Goal: Task Accomplishment & Management: Manage account settings

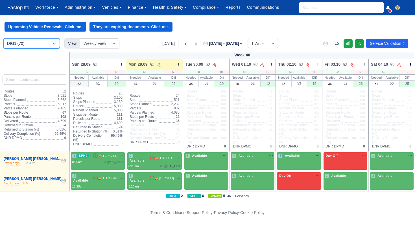
click at [49, 43] on select "DIG1 (70) DRM2 (0)" at bounding box center [31, 43] width 56 height 10
select select "5"
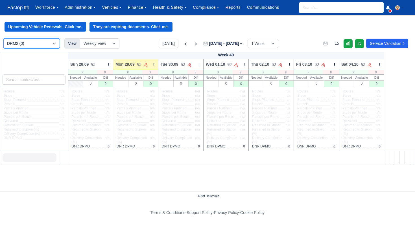
click at [48, 46] on select "DIG1 (70) DRM2 (0)" at bounding box center [31, 43] width 56 height 10
select select "1"
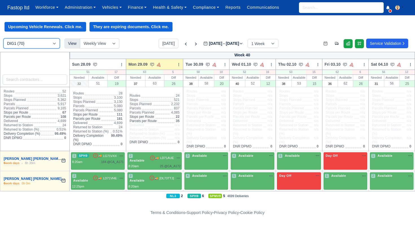
scroll to position [0, 0]
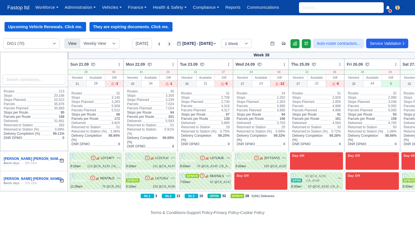
click at [167, 44] on icon at bounding box center [170, 44] width 6 height 6
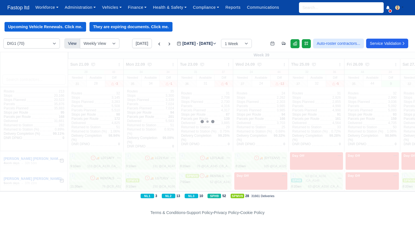
type input "2025-10-03"
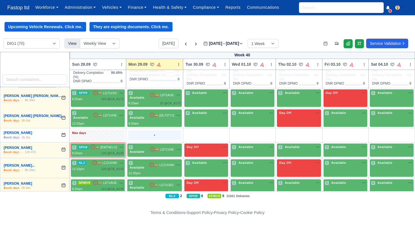
scroll to position [64, 0]
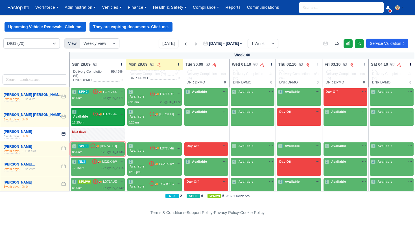
click at [104, 119] on div "2 Available 🚚 LD71VHE" at bounding box center [98, 117] width 52 height 15
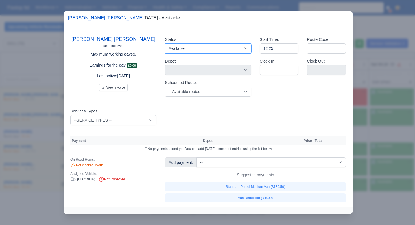
click at [222, 51] on select "Available Day Off Stand By Holiday Other Depot In Office OSM Ridealong Nursery …" at bounding box center [208, 48] width 86 height 10
select select "Other Depot"
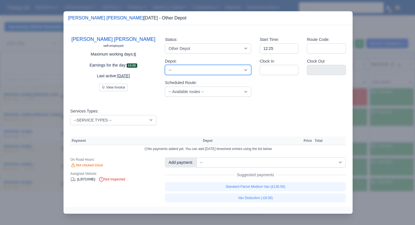
click at [221, 71] on select "-- West Thurrock (DRM2) - Amazon logistics ULEZ" at bounding box center [208, 70] width 86 height 10
select select "5"
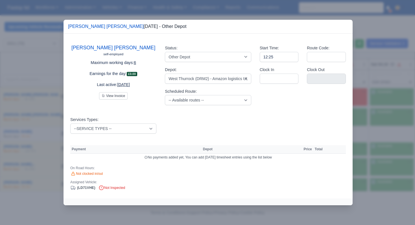
click at [363, 103] on div at bounding box center [207, 112] width 415 height 225
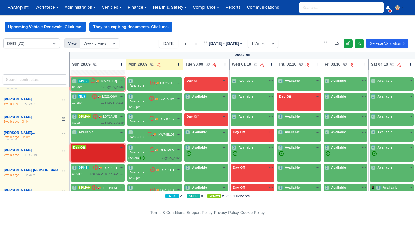
scroll to position [73, 0]
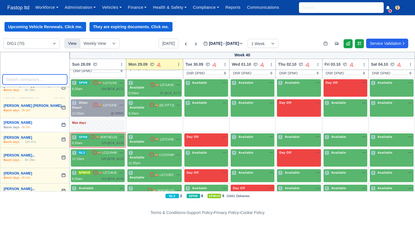
click at [32, 79] on input "search" at bounding box center [35, 80] width 65 height 10
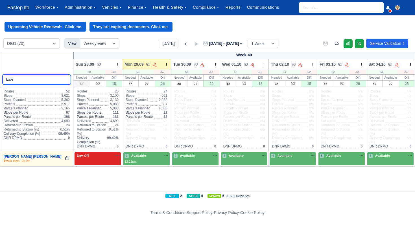
type input "kazi"
click at [111, 157] on div "Day Off Available" at bounding box center [98, 156] width 44 height 5
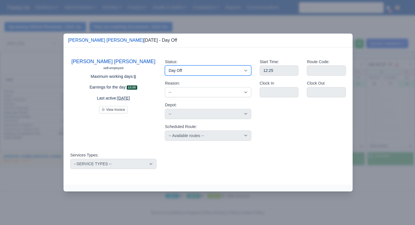
click at [193, 68] on select "Available Day Off Stand By Holiday Other Depot In Office OSM Ridealong Nursery …" at bounding box center [208, 70] width 86 height 10
select select "Other Depot"
select select
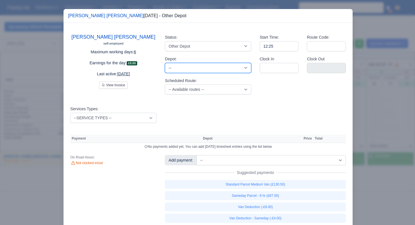
click at [194, 68] on select "-- West Thurrock (DRM2) - Amazon logistics ULEZ" at bounding box center [208, 68] width 86 height 10
select select "5"
select select
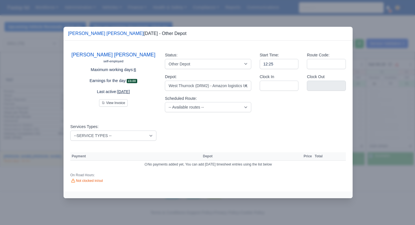
click at [362, 94] on div at bounding box center [207, 112] width 415 height 225
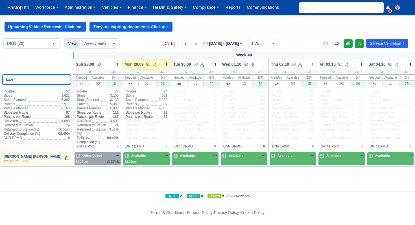
drag, startPoint x: 31, startPoint y: 80, endPoint x: 0, endPoint y: 77, distance: 31.4
click at [0, 78] on div "kazi" at bounding box center [37, 69] width 74 height 35
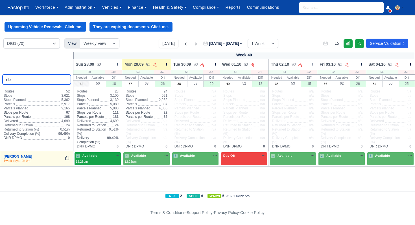
type input "rifa"
click at [97, 157] on span "Available" at bounding box center [89, 156] width 17 height 4
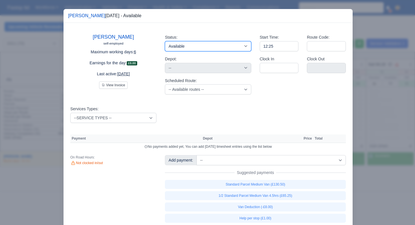
click at [189, 46] on select "Available Day Off Stand By Holiday Other Depot In Office OSM Ridealong Nursery …" at bounding box center [208, 46] width 86 height 10
select select "Other Depot"
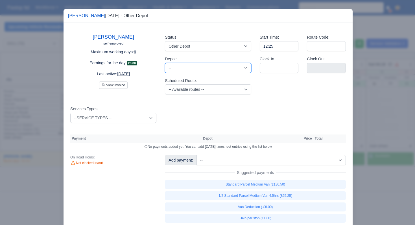
click at [190, 68] on select "-- West Thurrock (DRM2) - Amazon logistics ULEZ" at bounding box center [208, 68] width 86 height 10
select select "5"
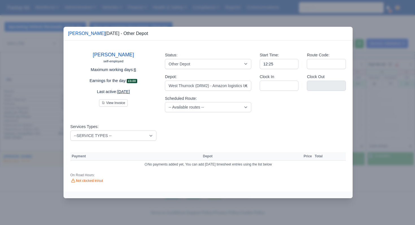
click at [221, 123] on div "Rifat Uddin self-employed Maximum working days: 6 Earnings for the day: £0.00 L…" at bounding box center [208, 116] width 289 height 151
click at [375, 105] on div at bounding box center [207, 112] width 415 height 225
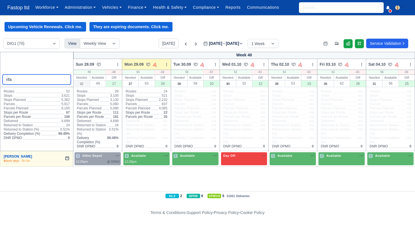
drag, startPoint x: 43, startPoint y: 81, endPoint x: 0, endPoint y: 75, distance: 43.3
click at [0, 75] on div "rifa" at bounding box center [37, 69] width 74 height 35
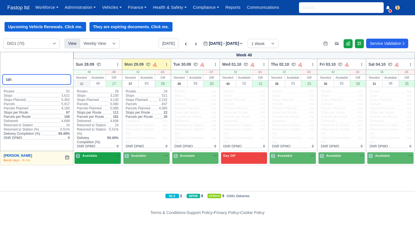
type input "tah"
click at [93, 158] on span "Available" at bounding box center [89, 156] width 17 height 4
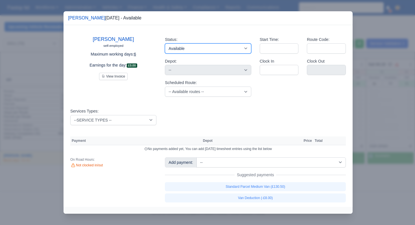
click at [192, 48] on select "Available Day Off Stand By Holiday Other Depot In Office OSM Ridealong Nursery …" at bounding box center [208, 48] width 86 height 10
select select "Other Depot"
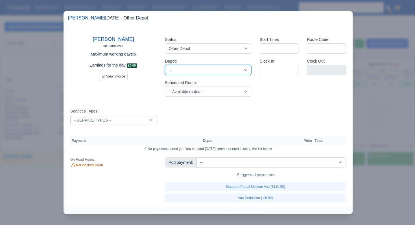
click at [196, 69] on select "-- West Thurrock (DRM2) - Amazon logistics ULEZ" at bounding box center [208, 70] width 86 height 10
select select "5"
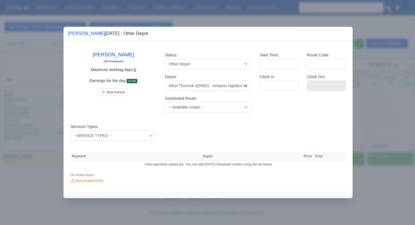
click at [378, 107] on div at bounding box center [207, 112] width 415 height 225
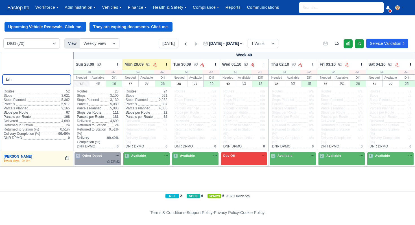
click at [65, 80] on input "tah" at bounding box center [37, 80] width 69 height 10
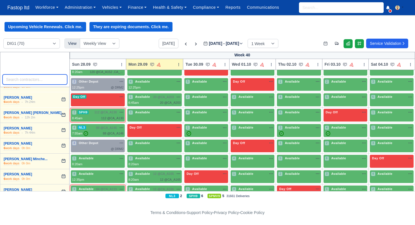
scroll to position [1097, 0]
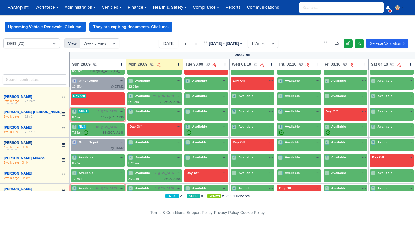
click at [32, 141] on link "[PERSON_NAME]" at bounding box center [18, 143] width 29 height 4
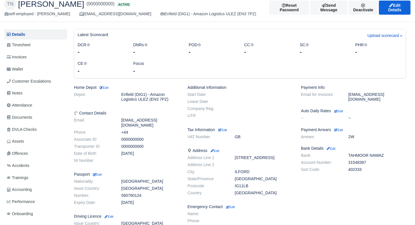
scroll to position [6, 0]
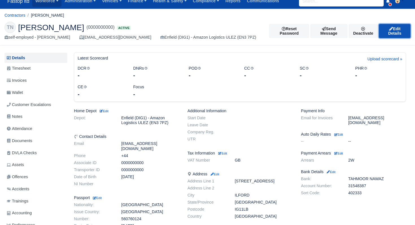
click at [397, 32] on link "Edit Details" at bounding box center [395, 31] width 32 height 14
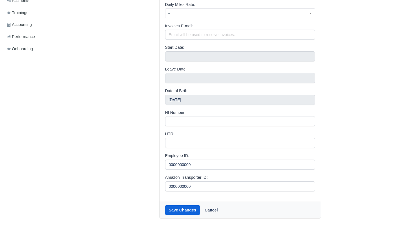
scroll to position [213, 0]
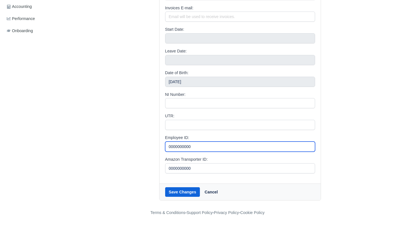
drag, startPoint x: 199, startPoint y: 144, endPoint x: 160, endPoint y: 145, distance: 38.7
click at [160, 145] on div "E-mail: [EMAIL_ADDRESS][DOMAIN_NAME] Unique email in the system. Name: [PERSON_…" at bounding box center [239, 20] width 161 height 326
paste input "A3736QXB2CW83"
type input "A3736QXB2CW83"
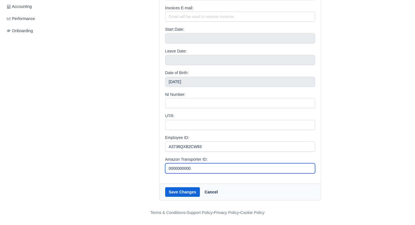
drag, startPoint x: 202, startPoint y: 168, endPoint x: 158, endPoint y: 167, distance: 43.5
click at [158, 167] on div "[PERSON_NAME] E-mail: [EMAIL_ADDRESS][DOMAIN_NAME] Unique email in the system. …" at bounding box center [240, 23] width 170 height 355
paste input "A3736QXB2CW83"
type input "A3736QXB2CW83"
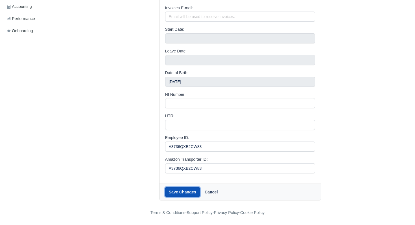
click at [183, 191] on button "Save Changes" at bounding box center [182, 192] width 35 height 10
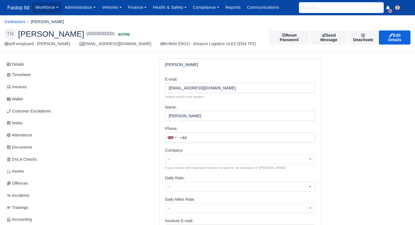
click at [310, 8] on input "search" at bounding box center [341, 7] width 85 height 11
type input "tahm"
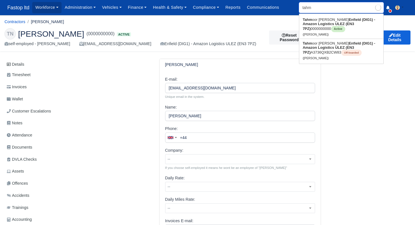
type input "[PERSON_NAME]"
click at [316, 45] on link "Tahm oor Hassan Nawaz Enfield (DIG1) - Amazon Logistics ULEZ (EN3 7PZ) A3736QXB…" at bounding box center [341, 50] width 84 height 23
type input "[PERSON_NAME]"
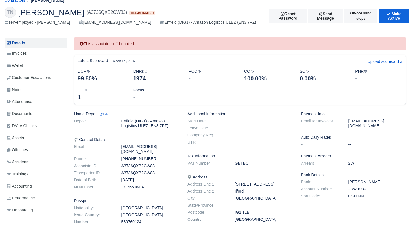
scroll to position [21, 0]
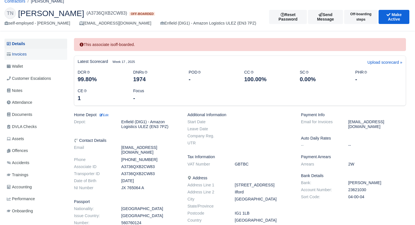
click at [24, 56] on span "Invoices" at bounding box center [17, 54] width 20 height 6
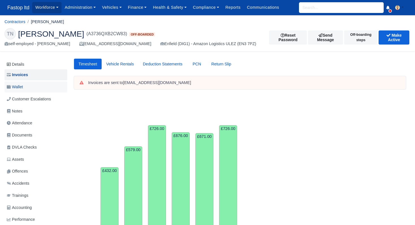
click at [23, 87] on span "Wallet" at bounding box center [15, 87] width 16 height 6
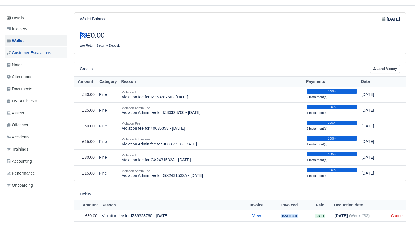
scroll to position [39, 0]
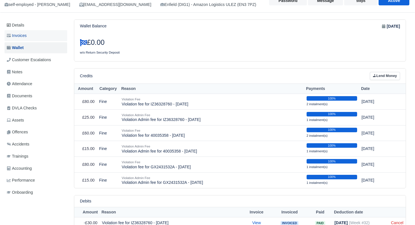
click at [25, 39] on link "Invoices" at bounding box center [36, 35] width 63 height 11
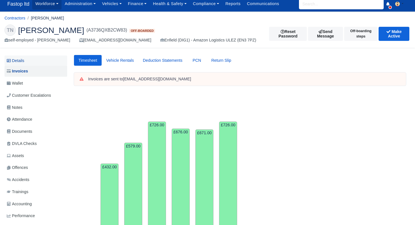
scroll to position [6, 0]
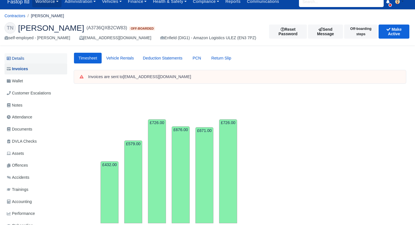
click at [13, 59] on link "Details" at bounding box center [36, 58] width 63 height 10
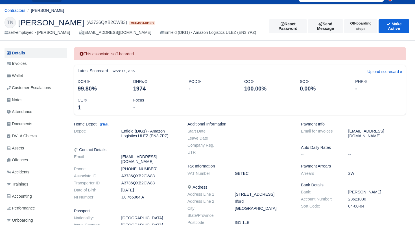
scroll to position [9, 0]
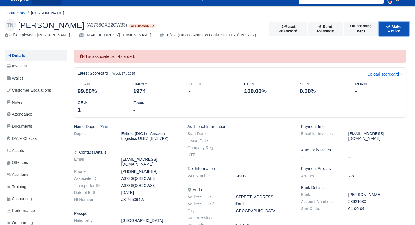
click at [390, 30] on button "Make Active" at bounding box center [394, 29] width 31 height 14
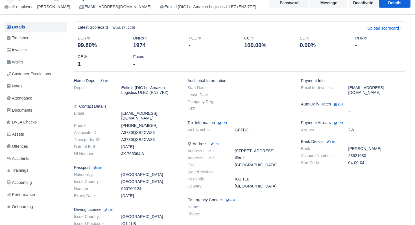
scroll to position [32, 0]
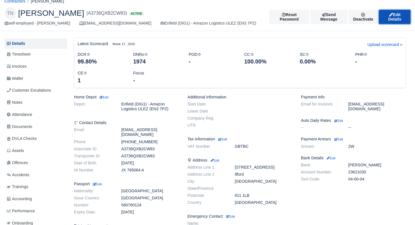
click at [388, 14] on link "Edit Details" at bounding box center [395, 17] width 32 height 14
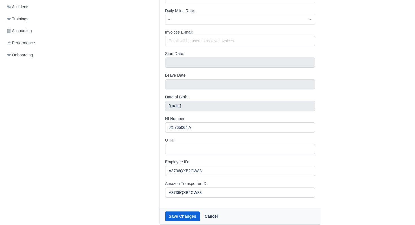
scroll to position [213, 0]
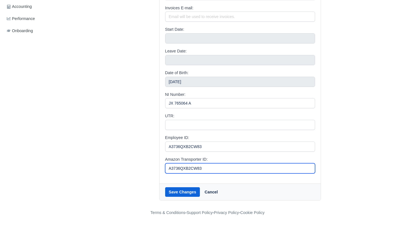
drag, startPoint x: 211, startPoint y: 169, endPoint x: 156, endPoint y: 164, distance: 54.9
click at [157, 165] on div "[PERSON_NAME] E-mail: [EMAIL_ADDRESS][DOMAIN_NAME] Unique email in the system. …" at bounding box center [240, 23] width 170 height 355
type input "000000000000"
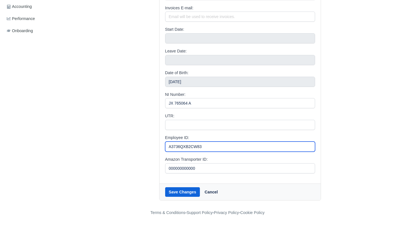
drag, startPoint x: 204, startPoint y: 147, endPoint x: 154, endPoint y: 145, distance: 50.3
click at [155, 145] on div "Tahmoor Hassan Nawaz E-mail: tnawaz9@live.com Unique email in the system. Name:…" at bounding box center [240, 23] width 170 height 355
type input "000000000"
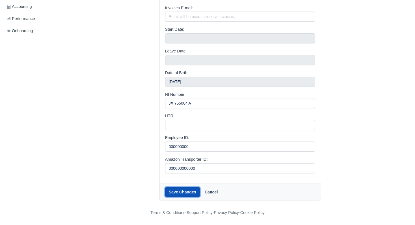
click at [183, 194] on button "Save Changes" at bounding box center [182, 192] width 35 height 10
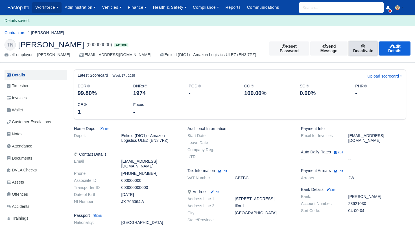
click at [357, 49] on link "Deactivate" at bounding box center [363, 48] width 29 height 14
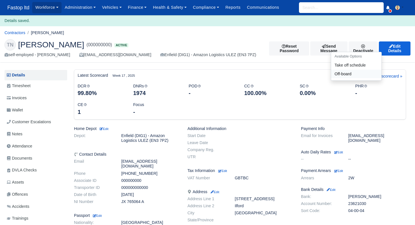
click at [346, 75] on link "Off-board" at bounding box center [356, 74] width 50 height 9
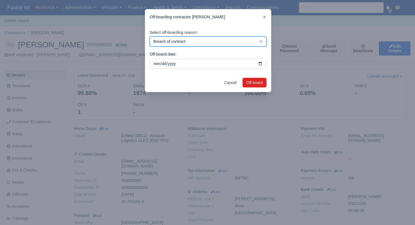
click at [223, 40] on select "Breach of contract Personal decision Too many parcels Heavy routes Another comp…" at bounding box center [208, 41] width 117 height 10
select select "personal-decision"
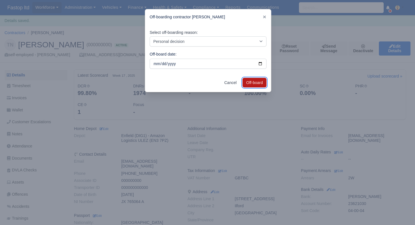
click at [250, 82] on button "Off-board" at bounding box center [254, 83] width 24 height 10
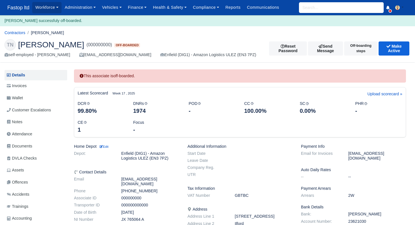
scroll to position [2, 0]
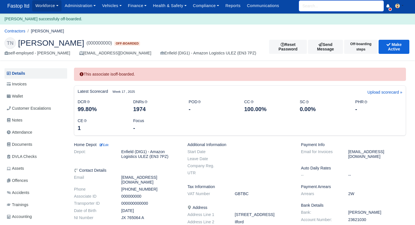
click at [312, 5] on input "search" at bounding box center [341, 6] width 85 height 11
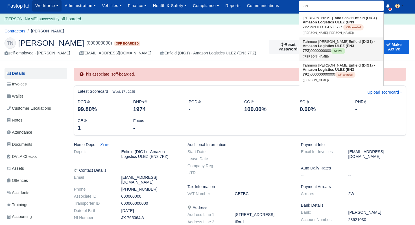
click at [312, 50] on link "Tah moor Hassan Nawaz Enfield (DIG1) - Amazon Logistics ULEZ (EN3 7PZ) 00000000…" at bounding box center [341, 48] width 84 height 23
type input "[PERSON_NAME]"
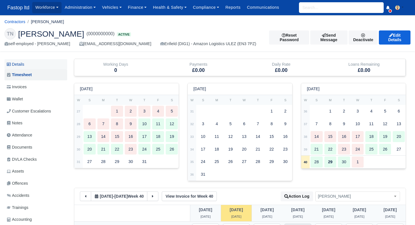
click at [30, 64] on link "Details" at bounding box center [36, 64] width 63 height 10
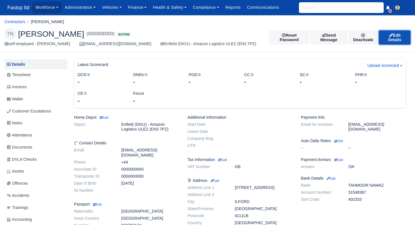
click at [397, 36] on link "Edit Details" at bounding box center [395, 37] width 32 height 14
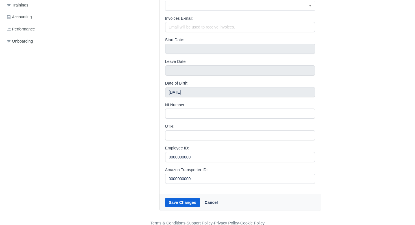
scroll to position [213, 0]
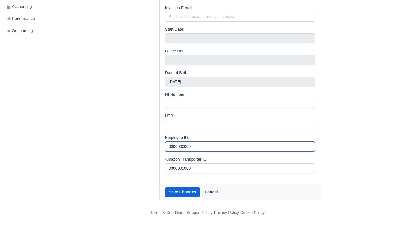
drag, startPoint x: 201, startPoint y: 143, endPoint x: 151, endPoint y: 144, distance: 49.7
click at [151, 144] on div "Tahmoor Hassan Nawaz E-mail: hassan93dig1xxx@hotmail.com Unique email in the sy…" at bounding box center [240, 23] width 340 height 355
drag, startPoint x: 199, startPoint y: 146, endPoint x: 157, endPoint y: 145, distance: 42.1
click at [157, 145] on div "Tahmoor Hassan Nawaz E-mail: hassan93dig1xxx@hotmail.com Unique email in the sy…" at bounding box center [240, 23] width 170 height 355
paste input "A3736QXB2CW83"
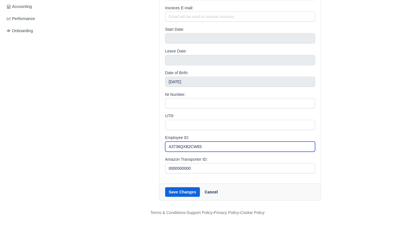
type input "A3736QXB2CW83"
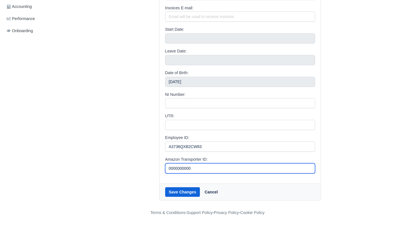
drag, startPoint x: 201, startPoint y: 168, endPoint x: 153, endPoint y: 165, distance: 48.7
click at [153, 165] on div "Tahmoor Hassan Nawaz E-mail: hassan93dig1xxx@hotmail.com Unique email in the sy…" at bounding box center [240, 23] width 340 height 355
paste input "A3736QXB2CW83"
type input "A3736QXB2CW83"
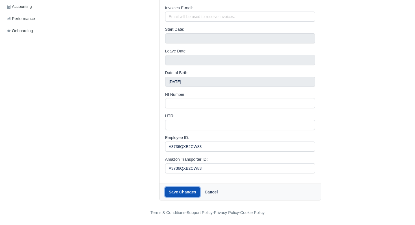
click at [182, 191] on button "Save Changes" at bounding box center [182, 192] width 35 height 10
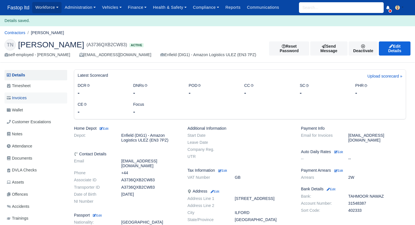
click at [20, 94] on link "Invoices" at bounding box center [36, 98] width 63 height 11
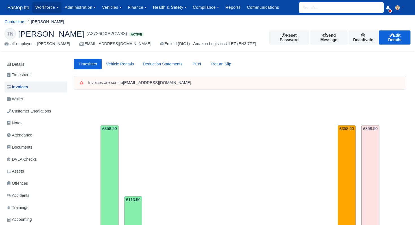
click at [308, 12] on input "search" at bounding box center [341, 7] width 85 height 11
type input "kazi"
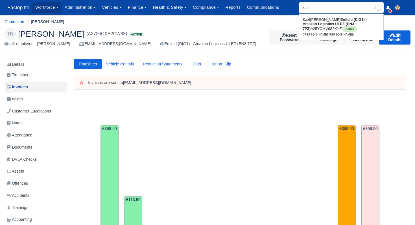
type input "kazi Mukid Ahmed"
click at [327, 22] on strong "Enfield (DIG1) - Amazon Logistics ULEZ (EN3 7PZ)" at bounding box center [335, 24] width 64 height 13
type input "[PERSON_NAME] [PERSON_NAME]"
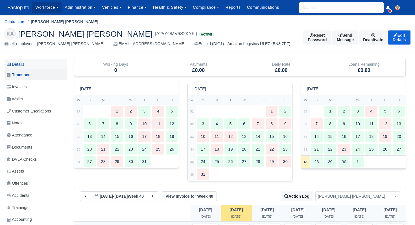
click at [27, 62] on link "Details" at bounding box center [36, 64] width 63 height 10
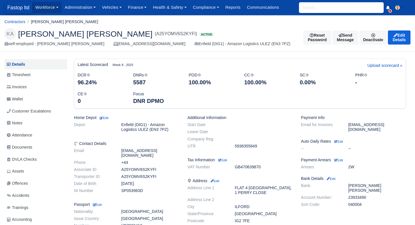
click at [18, 8] on span "Fastop ltd" at bounding box center [19, 7] width 28 height 11
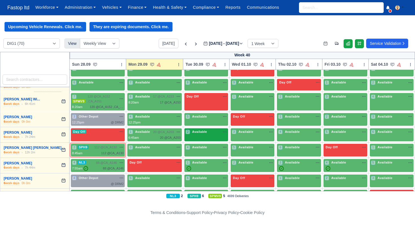
scroll to position [1097, 0]
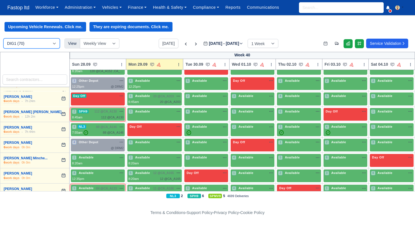
click at [32, 45] on select "DIG1 (70) DRM2 (0)" at bounding box center [31, 43] width 56 height 10
select select "5"
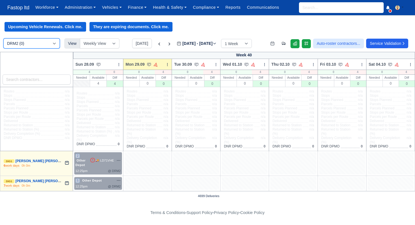
click at [41, 45] on select "DIG1 (70) DRM2 (0)" at bounding box center [31, 43] width 56 height 10
select select "1"
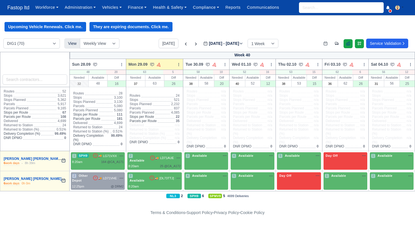
click at [346, 44] on icon at bounding box center [348, 43] width 5 height 5
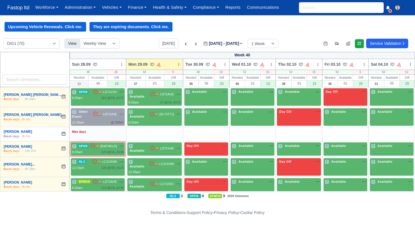
click at [108, 134] on div "Max days" at bounding box center [98, 132] width 52 height 5
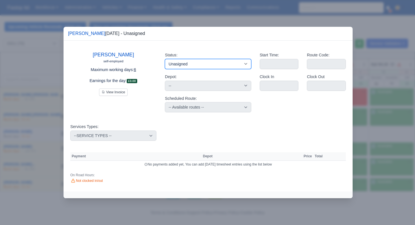
click at [201, 60] on select "Available Day Off Stand By Holiday Other Depot In Office OSM Ridealong Nursery …" at bounding box center [208, 64] width 86 height 10
select select "Day Off"
select select
select select "na"
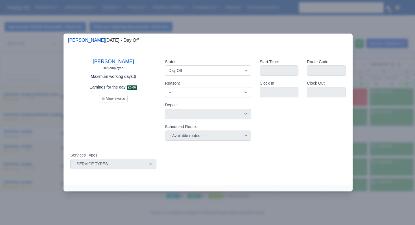
click at [210, 11] on div at bounding box center [207, 112] width 415 height 225
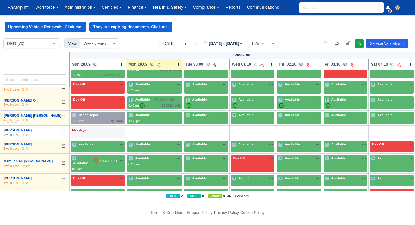
scroll to position [639, 0]
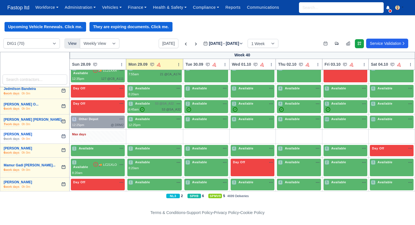
click at [109, 132] on div "Max days" at bounding box center [98, 134] width 52 height 5
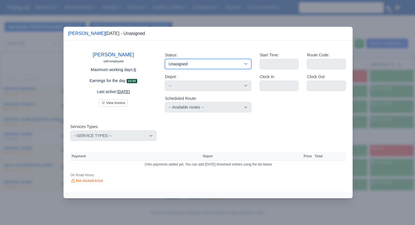
click at [216, 66] on select "Available Day Off Stand By Holiday Other Depot In Office OSM Ridealong Nursery …" at bounding box center [208, 64] width 86 height 10
select select "Day Off"
select select
select select "na"
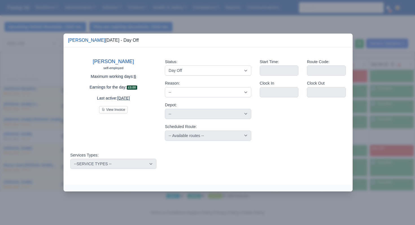
click at [207, 10] on div at bounding box center [207, 112] width 415 height 225
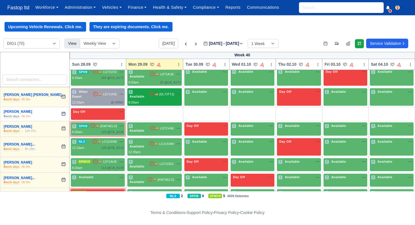
scroll to position [0, 0]
